Goal: Task Accomplishment & Management: Use online tool/utility

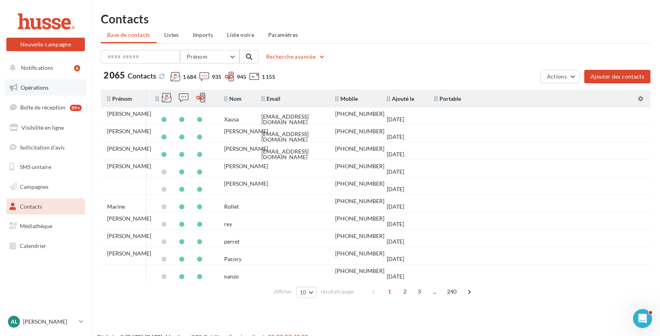
click at [39, 89] on span "Opérations" at bounding box center [35, 87] width 28 height 7
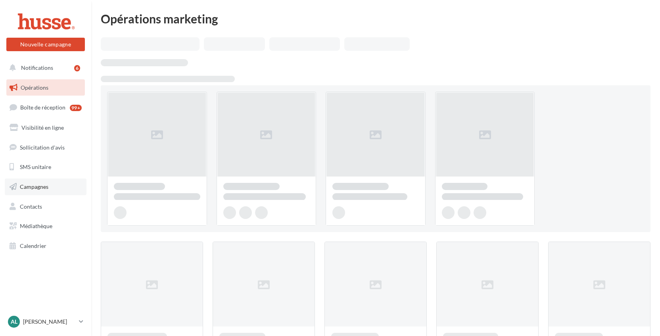
click at [38, 185] on span "Campagnes" at bounding box center [34, 186] width 29 height 7
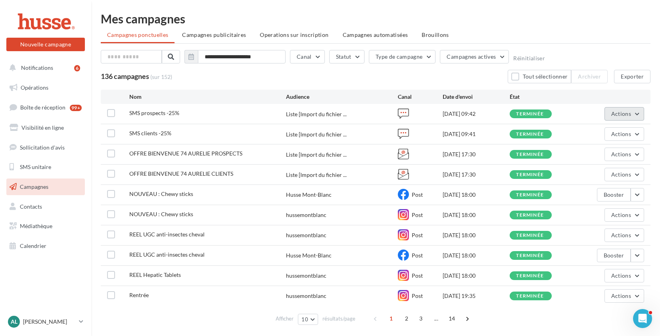
click at [623, 114] on span "Actions" at bounding box center [622, 113] width 20 height 7
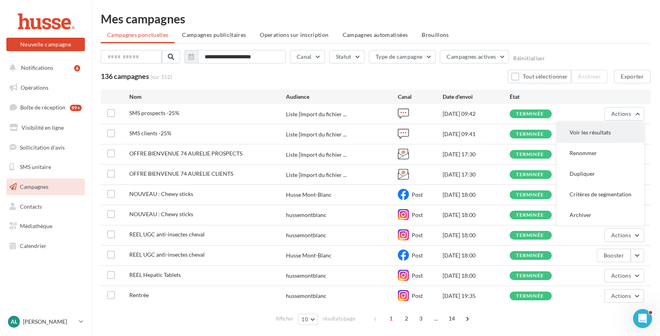
click at [598, 133] on button "Voir les résultats" at bounding box center [600, 132] width 87 height 21
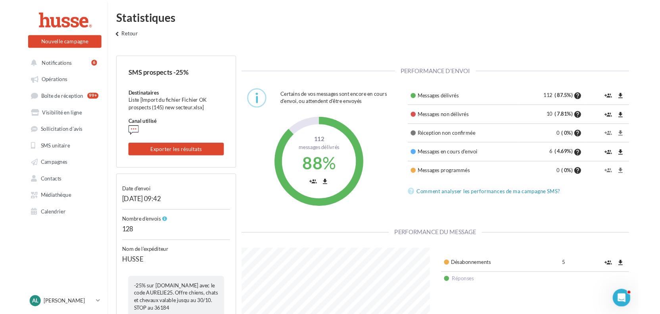
scroll to position [135, 214]
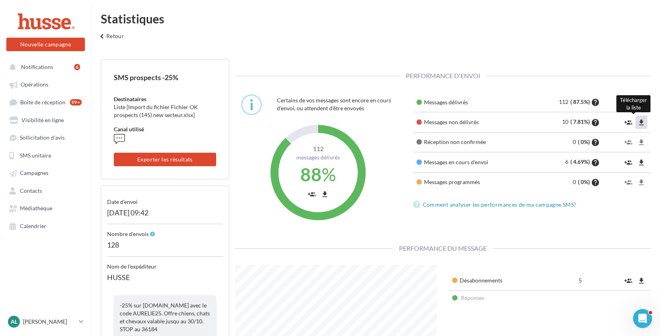
click at [642, 128] on button "file_download" at bounding box center [642, 121] width 12 height 13
click at [641, 282] on icon "file_download" at bounding box center [642, 281] width 8 height 8
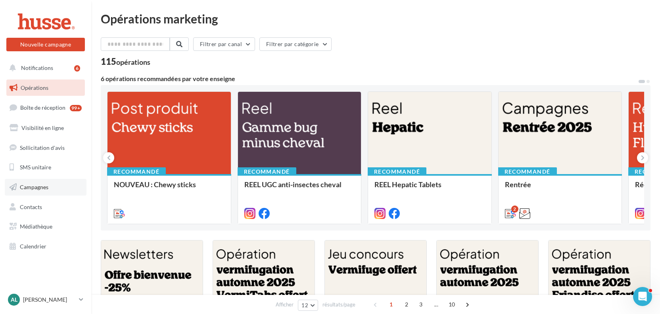
click at [41, 186] on span "Campagnes" at bounding box center [34, 186] width 29 height 7
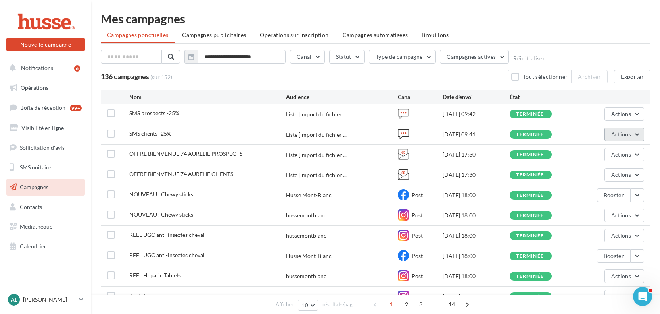
click at [620, 139] on button "Actions" at bounding box center [625, 133] width 40 height 13
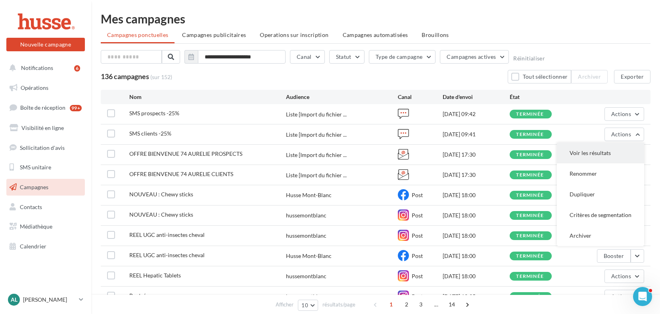
click at [598, 153] on button "Voir les résultats" at bounding box center [600, 152] width 87 height 21
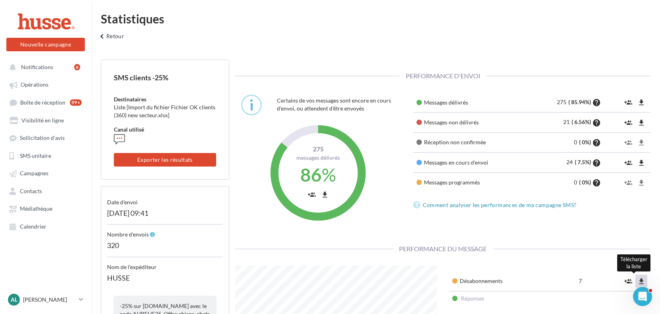
click at [641, 279] on icon "file_download" at bounding box center [642, 281] width 8 height 8
click at [636, 123] on button "file_download" at bounding box center [642, 121] width 12 height 13
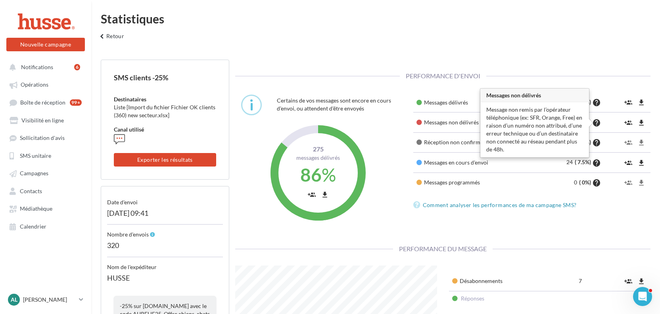
click at [597, 122] on icon "help" at bounding box center [597, 123] width 9 height 8
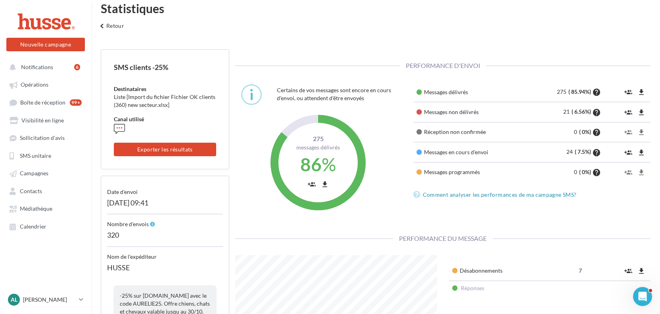
scroll to position [2, 0]
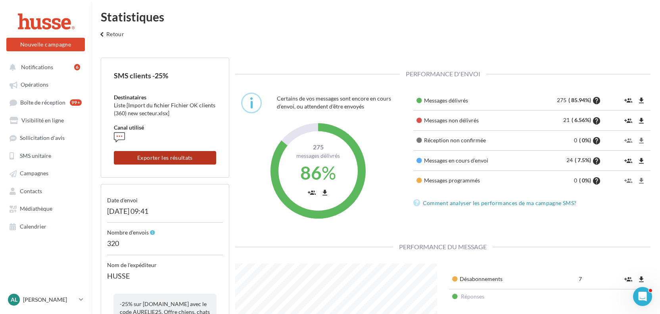
click at [188, 157] on button "Exporter les résultats" at bounding box center [165, 157] width 102 height 13
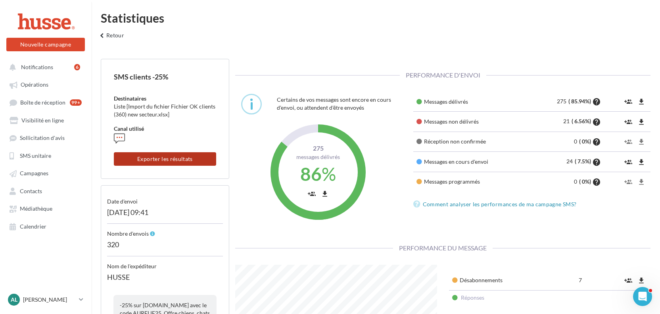
scroll to position [0, 0]
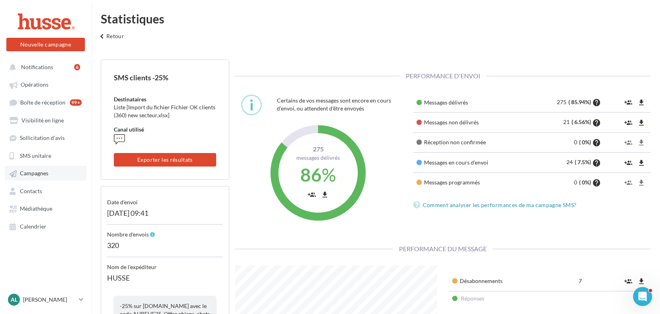
click at [42, 176] on span "Campagnes" at bounding box center [34, 173] width 29 height 7
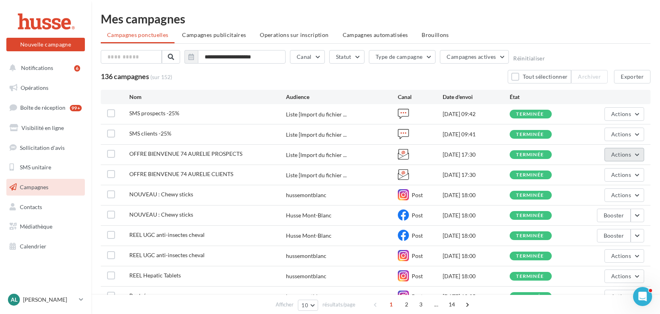
click at [623, 156] on span "Actions" at bounding box center [622, 154] width 20 height 7
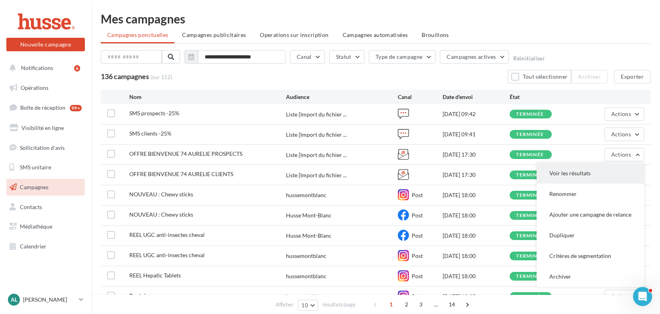
click at [579, 173] on button "Voir les résultats" at bounding box center [591, 173] width 108 height 21
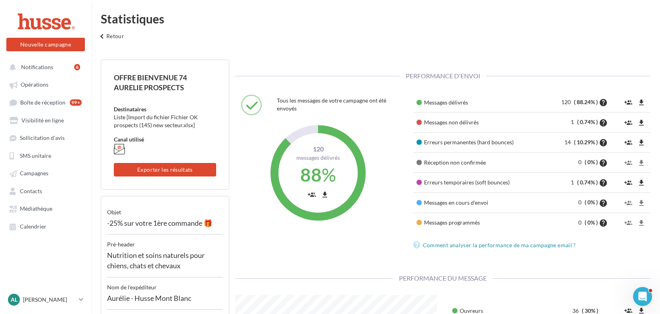
scroll to position [337, 0]
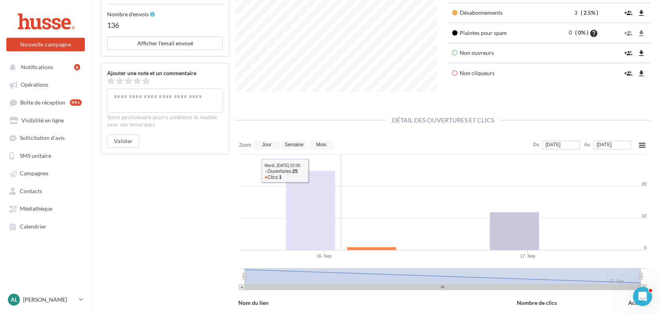
click at [375, 249] on rect at bounding box center [371, 248] width 49 height 3
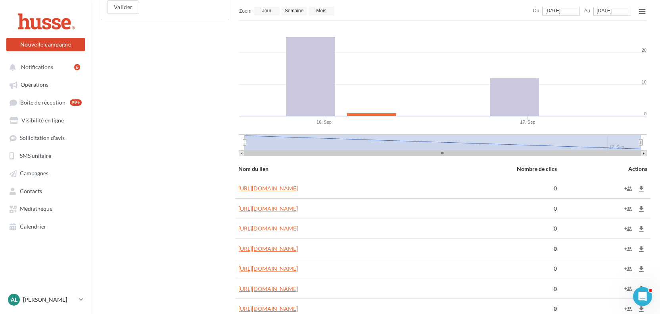
scroll to position [621, 0]
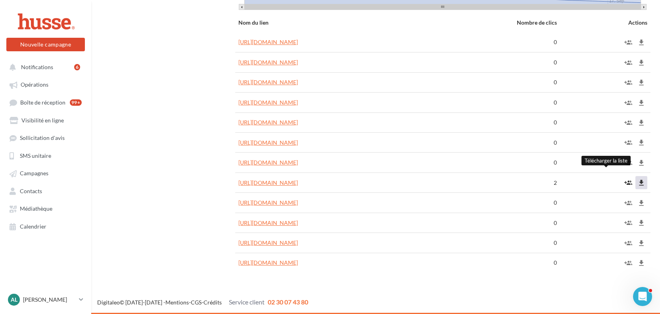
click at [643, 183] on icon "file_download" at bounding box center [642, 183] width 8 height 8
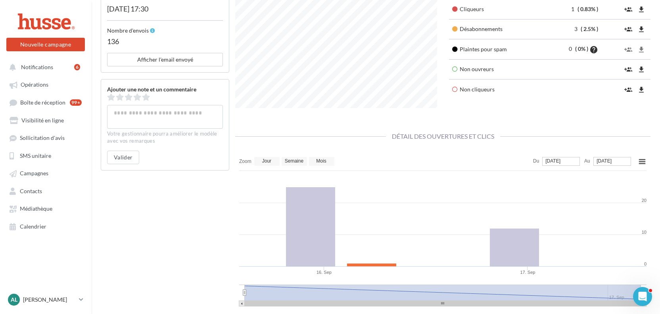
scroll to position [223, 0]
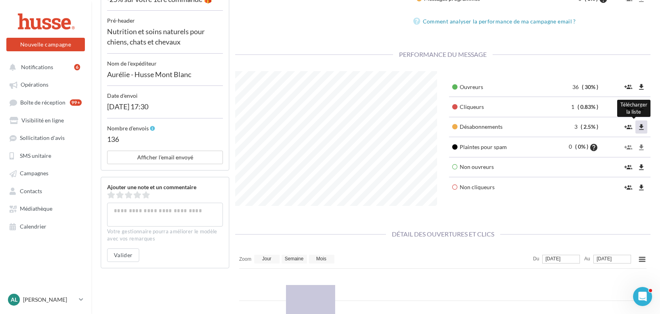
click at [642, 129] on icon "file_download" at bounding box center [642, 127] width 8 height 8
click at [37, 87] on span "Opérations" at bounding box center [35, 84] width 28 height 7
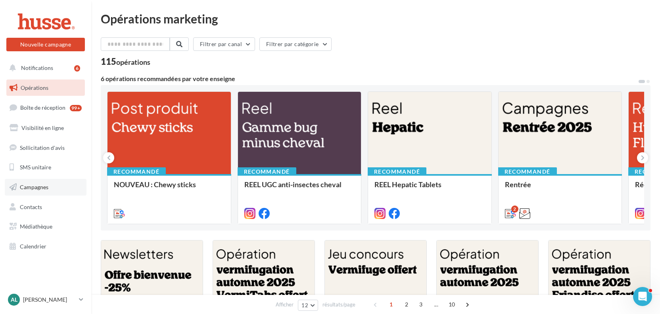
click at [45, 187] on span "Campagnes" at bounding box center [34, 186] width 29 height 7
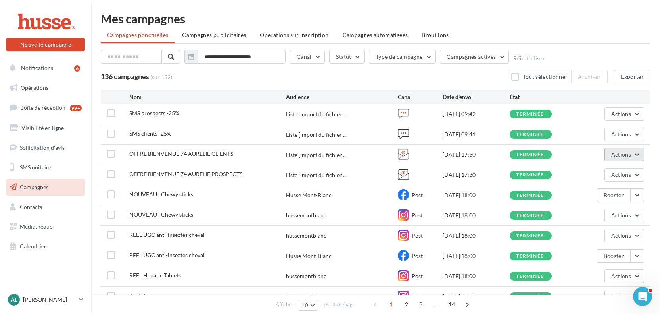
click at [620, 157] on span "Actions" at bounding box center [622, 154] width 20 height 7
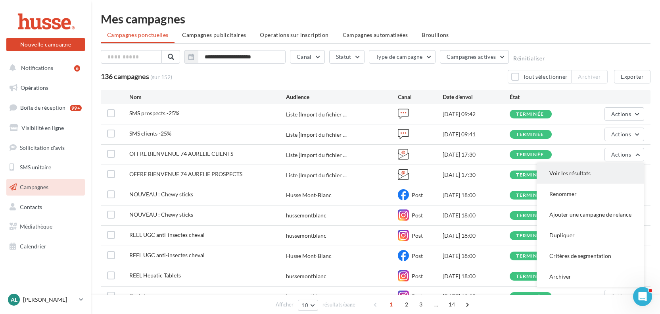
click at [599, 171] on button "Voir les résultats" at bounding box center [591, 173] width 108 height 21
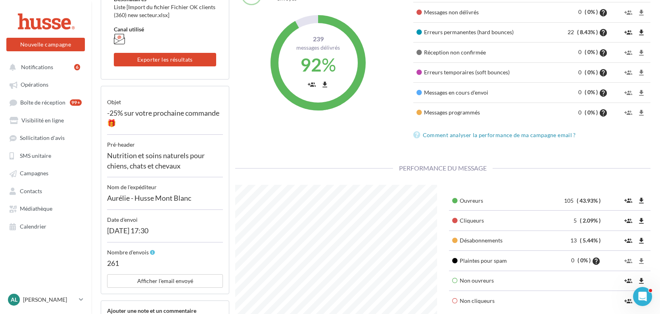
scroll to position [125, 0]
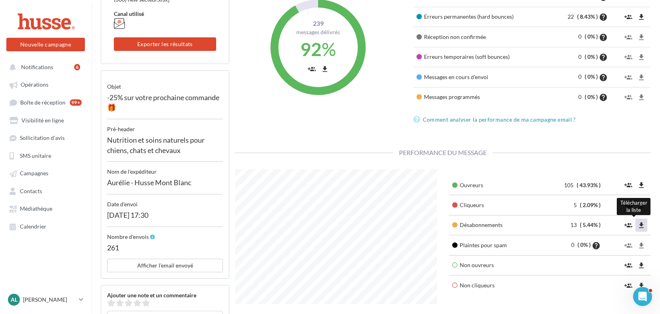
click at [644, 225] on icon "file_download" at bounding box center [642, 225] width 8 height 8
click at [42, 189] on link "Contacts" at bounding box center [46, 190] width 82 height 14
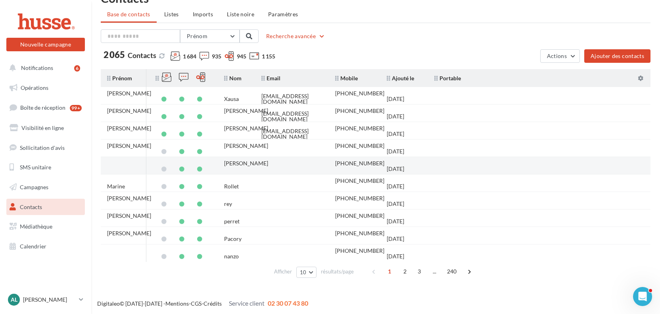
scroll to position [22, 0]
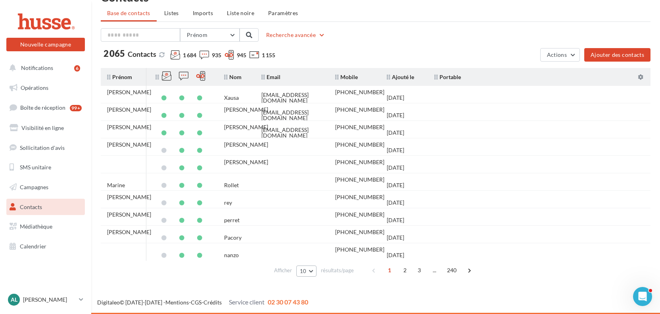
click at [304, 269] on span "10" at bounding box center [303, 270] width 7 height 6
click at [312, 256] on span "100" at bounding box center [308, 256] width 10 height 6
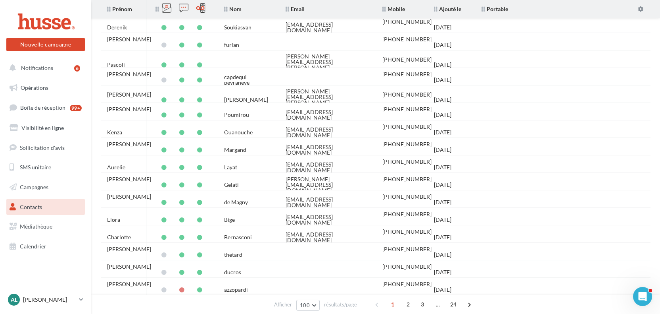
scroll to position [1576, 0]
